Goal: Transaction & Acquisition: Purchase product/service

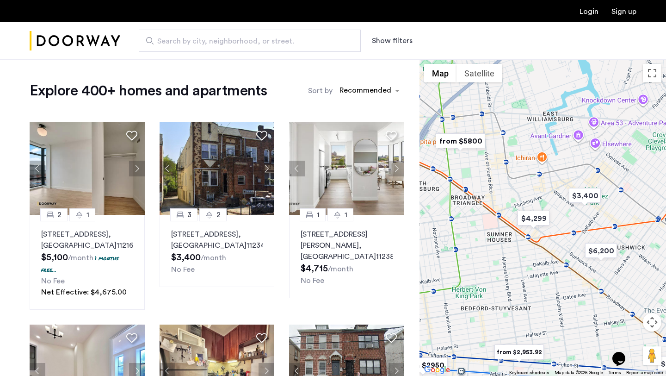
drag, startPoint x: 508, startPoint y: 201, endPoint x: 590, endPoint y: 219, distance: 84.9
click at [590, 219] on div at bounding box center [543, 217] width 247 height 316
click at [593, 194] on img "$3,400" at bounding box center [584, 195] width 39 height 21
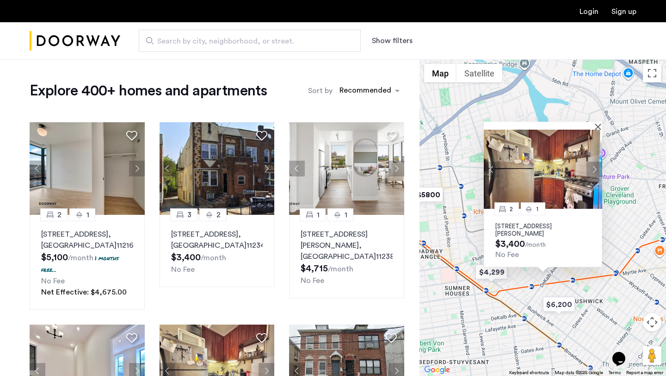
click at [597, 167] on button "Next apartment" at bounding box center [595, 169] width 16 height 16
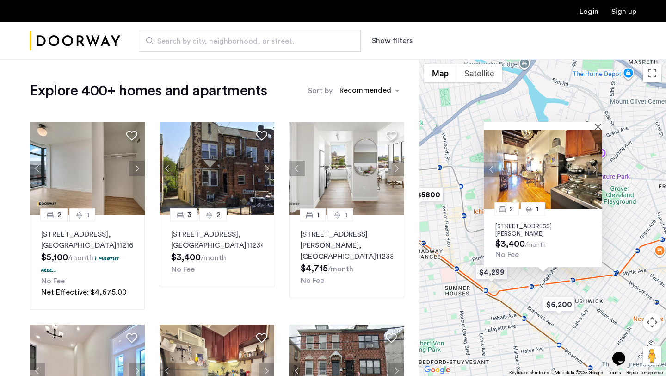
click at [597, 167] on button "Next apartment" at bounding box center [595, 169] width 16 height 16
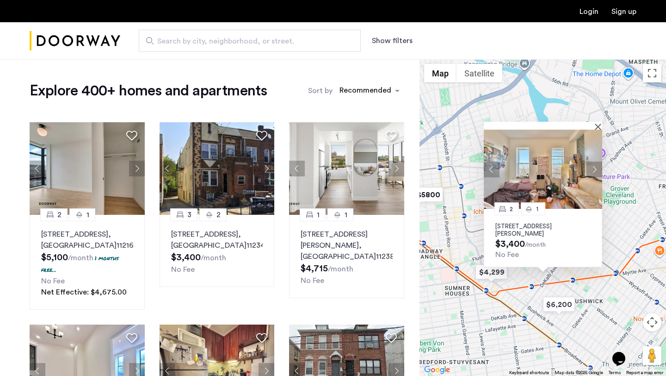
click at [597, 167] on button "Next apartment" at bounding box center [595, 169] width 16 height 16
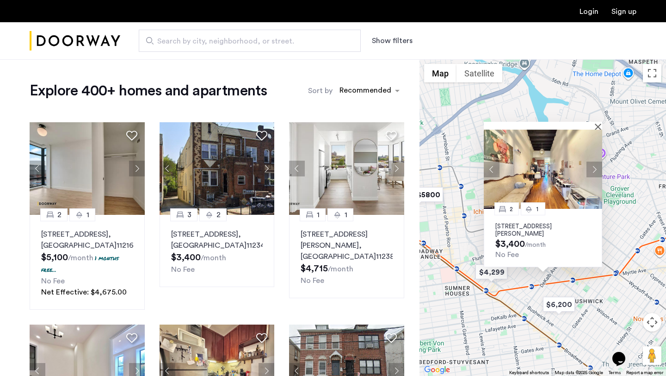
click at [597, 167] on button "Next apartment" at bounding box center [595, 169] width 16 height 16
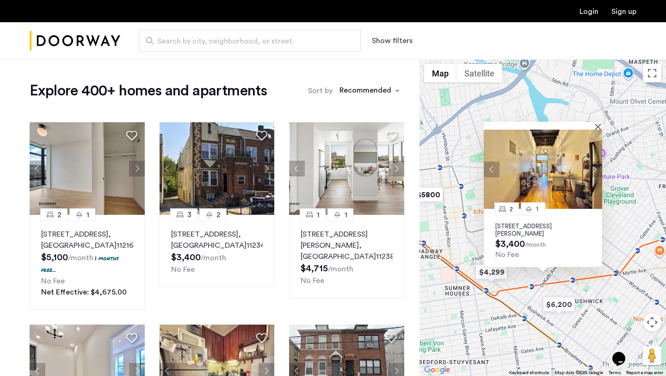
click at [597, 167] on button "Next apartment" at bounding box center [595, 169] width 16 height 16
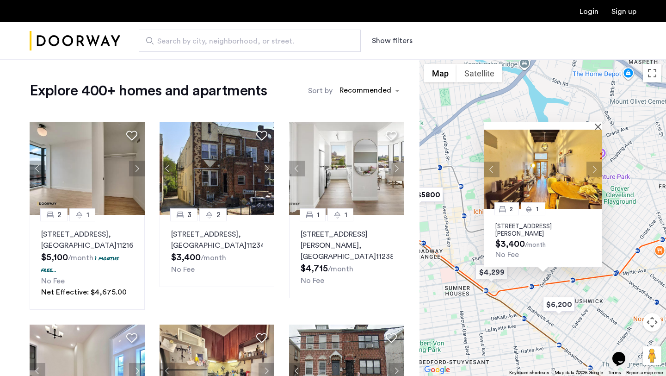
click at [626, 246] on div "2 1 [STREET_ADDRESS][PERSON_NAME] $3,400 /month No Fee" at bounding box center [543, 217] width 247 height 316
click at [597, 126] on button "Close" at bounding box center [600, 126] width 6 height 6
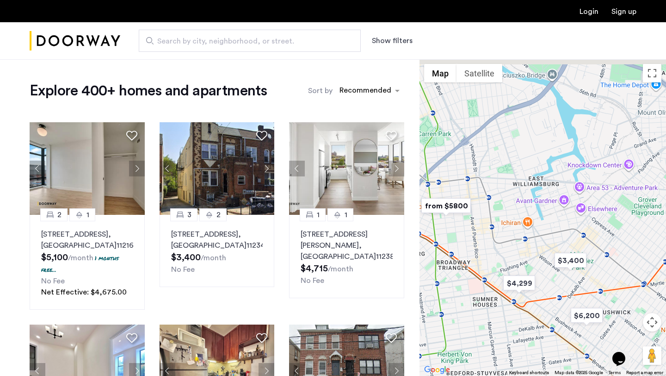
drag, startPoint x: 502, startPoint y: 196, endPoint x: 554, endPoint y: 215, distance: 55.3
click at [554, 216] on div at bounding box center [543, 217] width 247 height 316
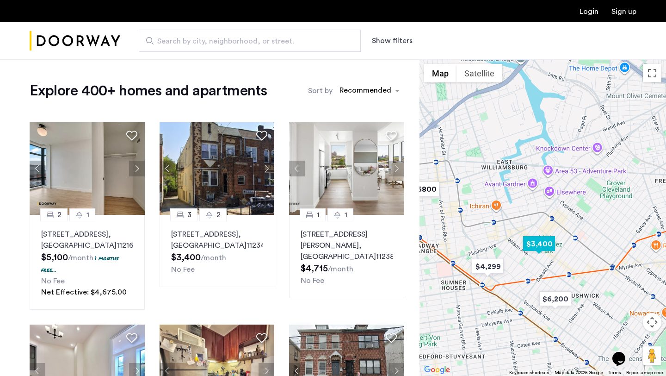
drag, startPoint x: 579, startPoint y: 279, endPoint x: 521, endPoint y: 252, distance: 63.9
click at [521, 252] on div at bounding box center [543, 217] width 247 height 316
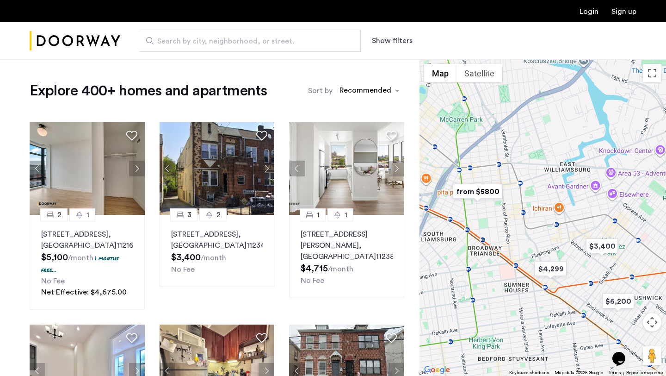
drag, startPoint x: 602, startPoint y: 259, endPoint x: 666, endPoint y: 262, distance: 63.9
click at [666, 263] on div at bounding box center [543, 217] width 247 height 316
